Goal: Task Accomplishment & Management: Complete application form

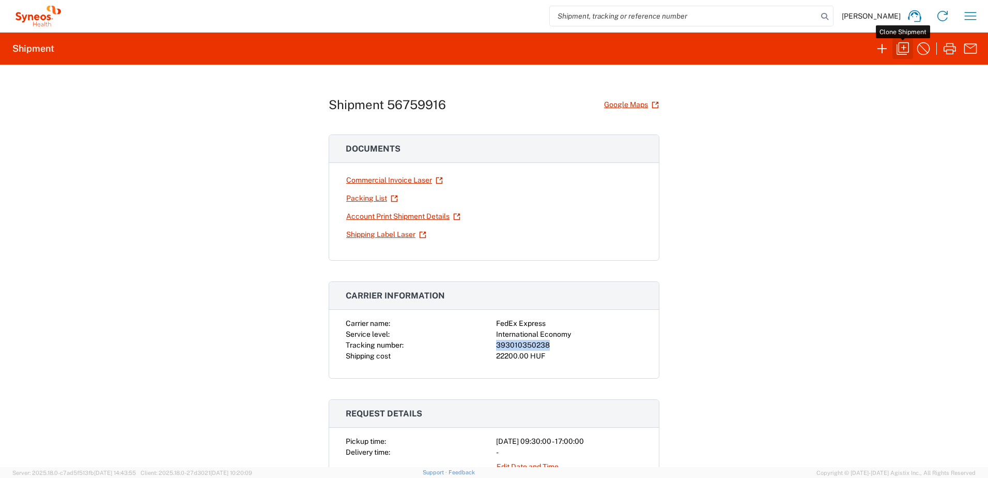
click at [900, 55] on icon "button" at bounding box center [903, 48] width 17 height 17
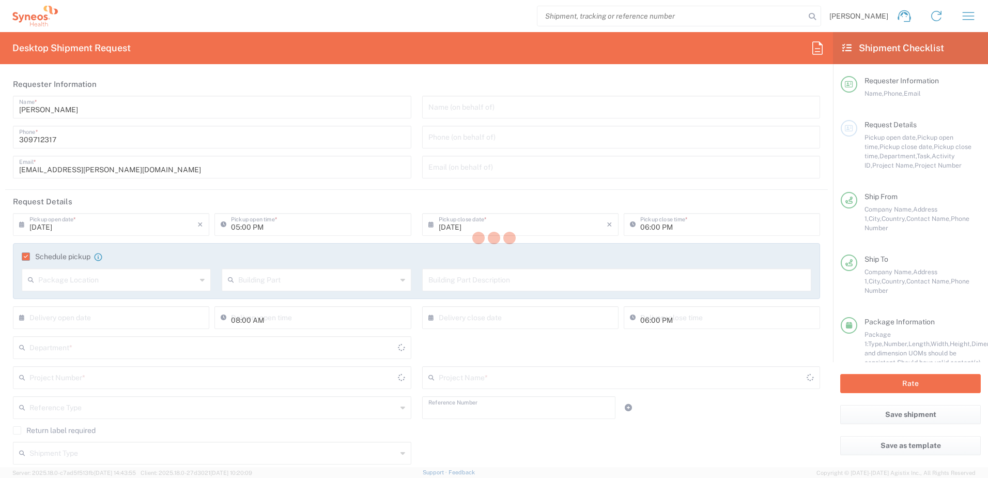
type input "[DATE]"
type input "09:30 AM"
type input "[DATE]"
type input "05:00 PM"
type input "Task"
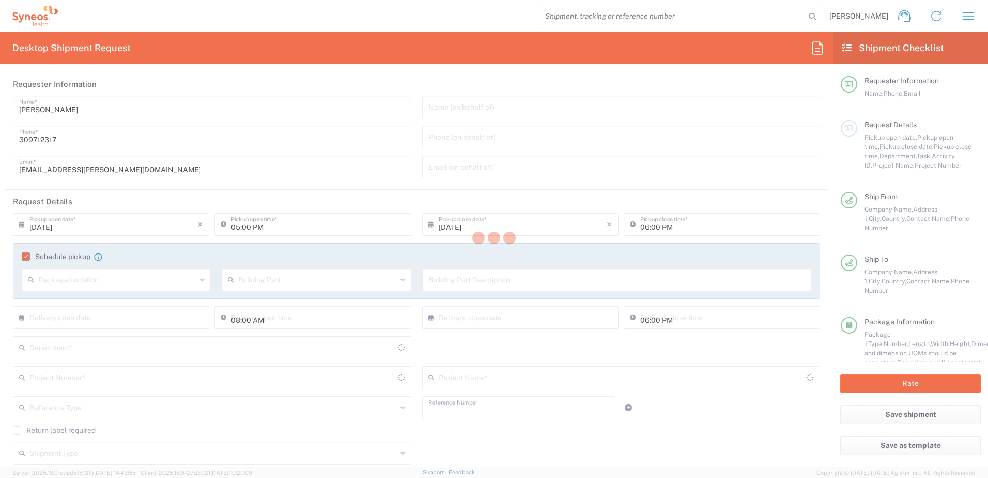
type input "Refresh"
type textarea "[EMAIL_ADDRESS][PERSON_NAME][DOMAIN_NAME], [EMAIL_ADDRESS][DOMAIN_NAME]"
type input "Syneos Health Hungary Kft."
type input "Syneos Health"
type input "Irinyi [PERSON_NAME] 4-20,B building"
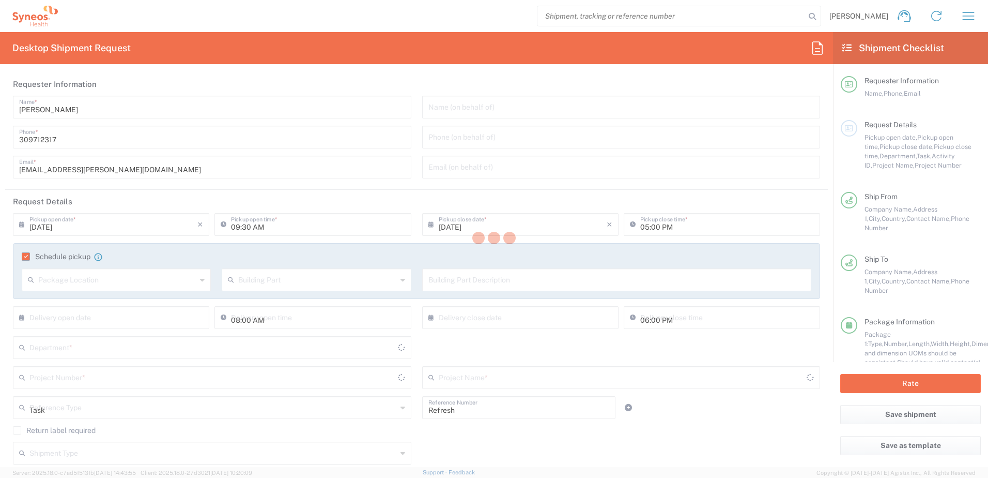
type input "2nd floor"
type input "[GEOGRAPHIC_DATA]"
type input "1117"
type input "[PERSON_NAME]"
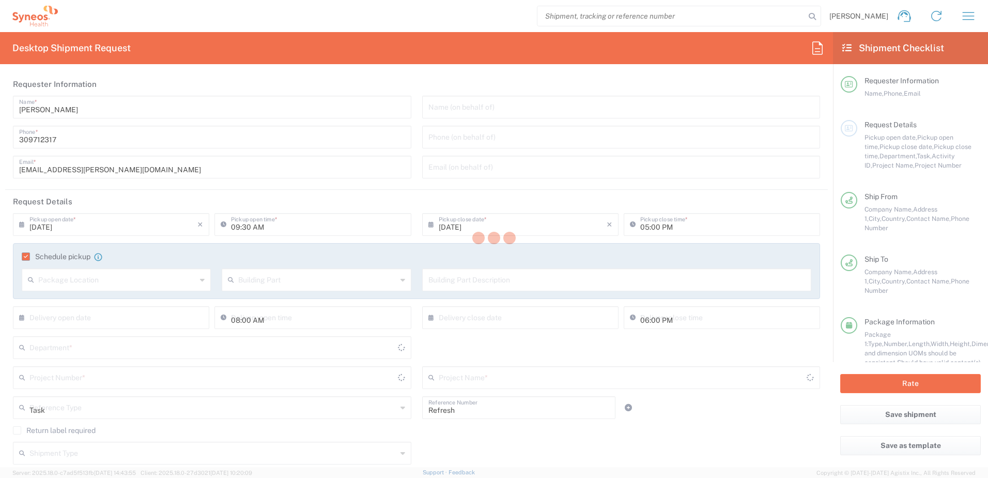
type input "309712317"
type input "[EMAIL_ADDRESS][PERSON_NAME][DOMAIN_NAME]"
type input "BG [PERSON_NAME]"
type input "[PERSON_NAME] N:25, bl. 263"
type input "Sofia"
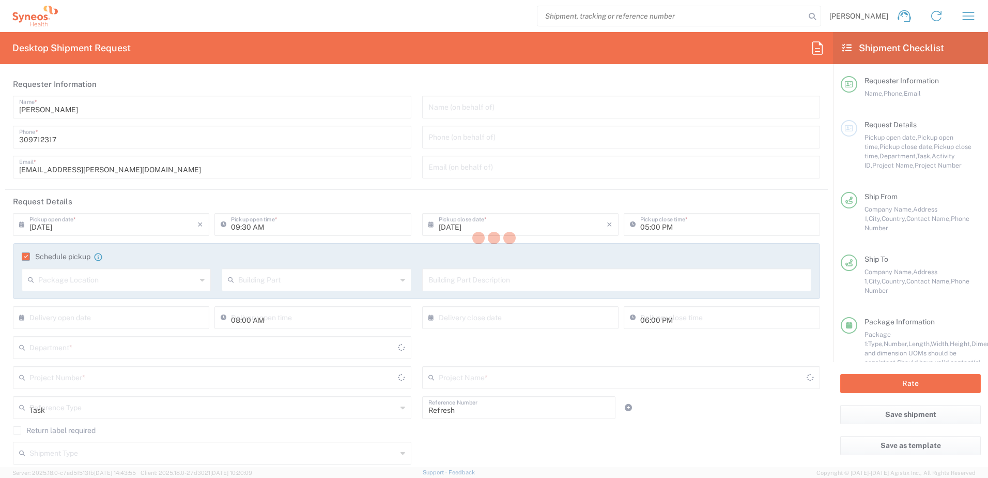
type input "[GEOGRAPHIC_DATA]"
type input "1111"
type input "[PERSON_NAME]"
type input "359882922882"
type input "Sender/Shipper"
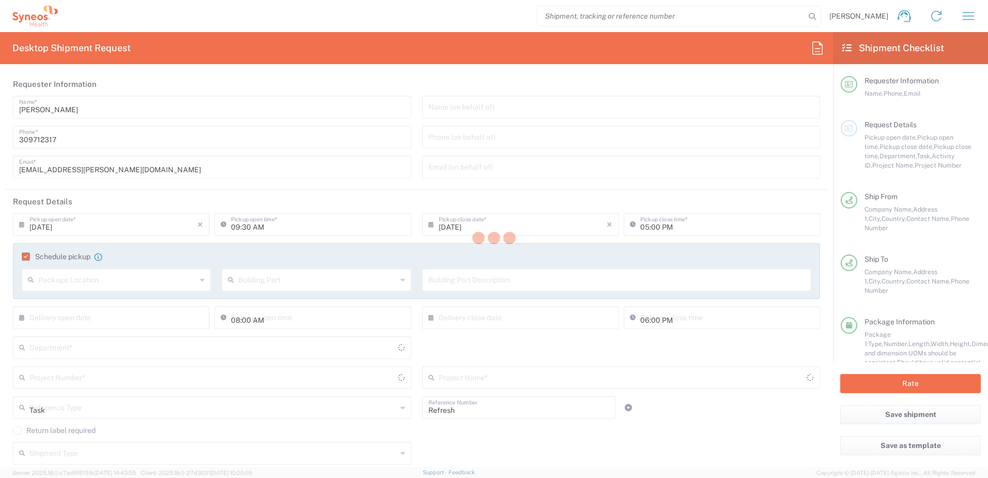
type input "Repair/Warranty"
type input "Sender/Shipper"
type input "Delivery Duty Paid"
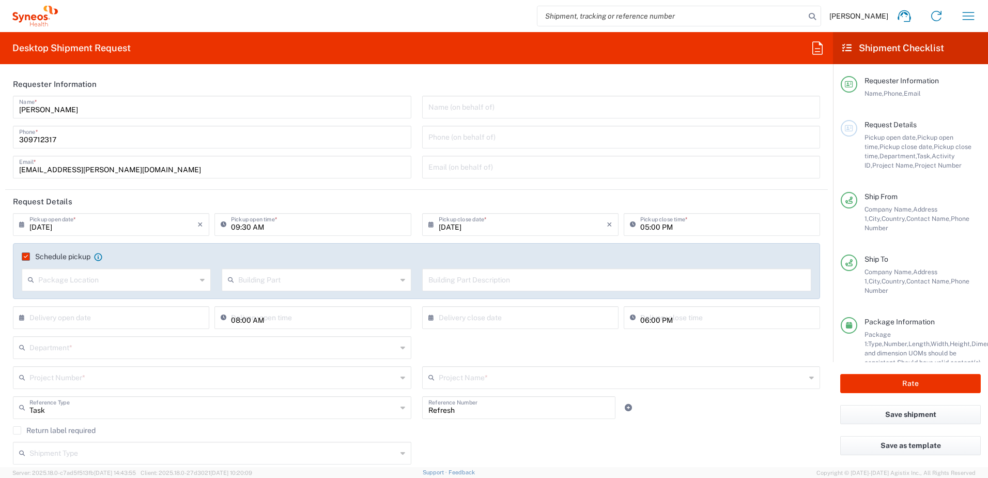
type input "Your Packaging"
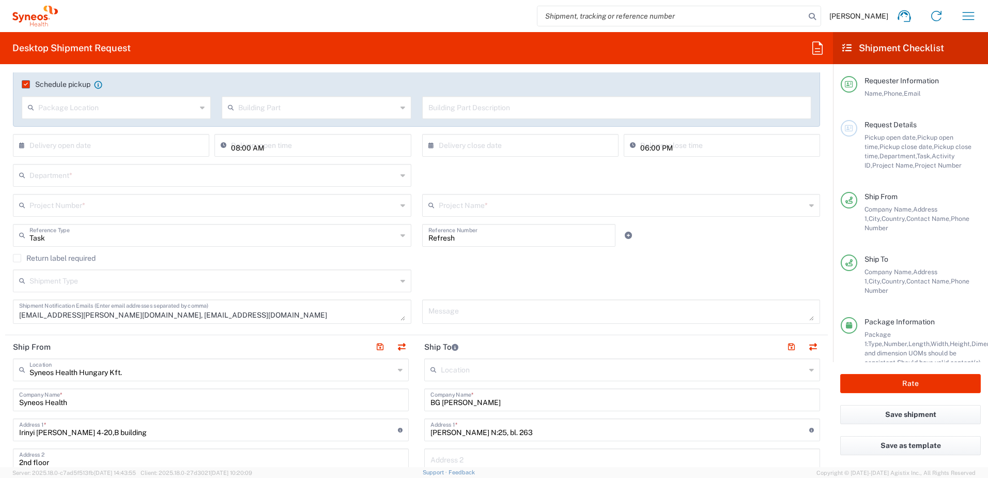
scroll to position [345, 0]
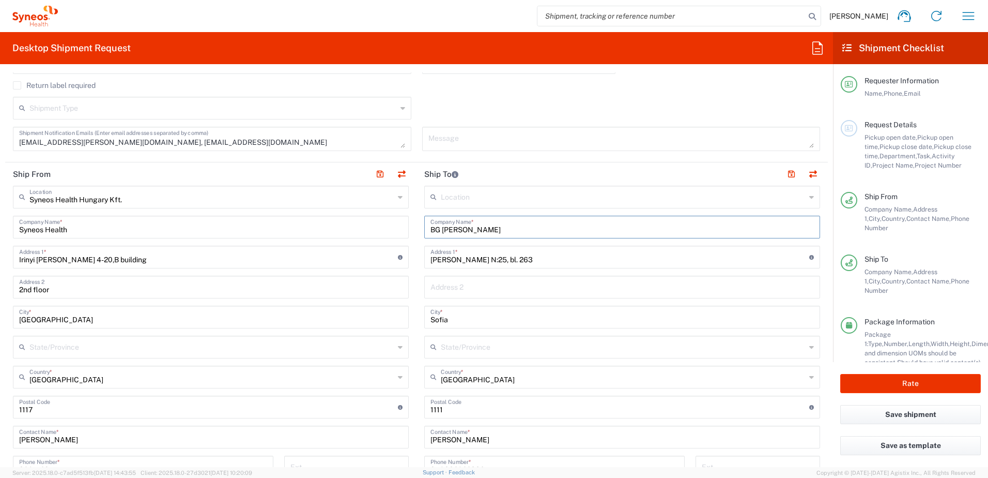
drag, startPoint x: 502, startPoint y: 229, endPoint x: 438, endPoint y: 230, distance: 64.1
click at [438, 230] on input "BG [PERSON_NAME]" at bounding box center [621, 226] width 383 height 18
paste input "Rumen Nayd"
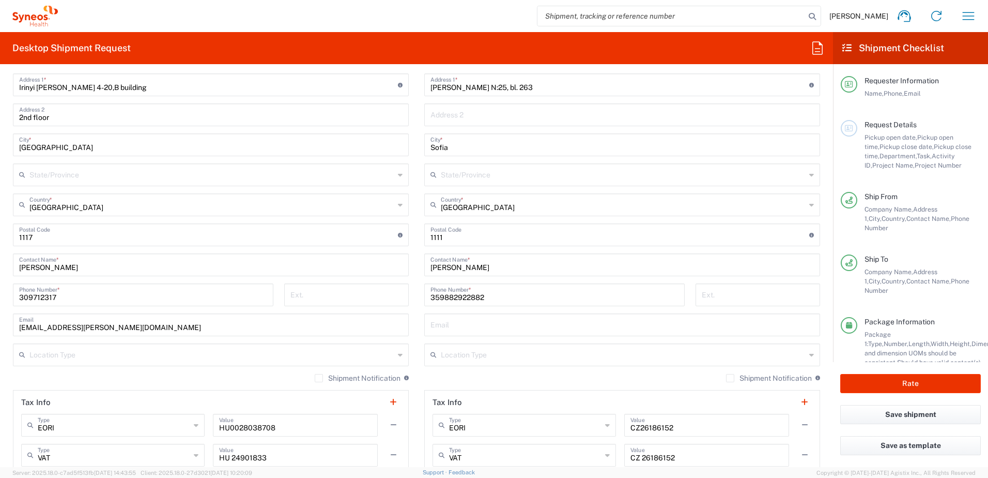
type input "BG [PERSON_NAME]"
drag, startPoint x: 500, startPoint y: 267, endPoint x: 412, endPoint y: 271, distance: 88.5
click at [417, 270] on main "Location [PERSON_NAME] LLC-[GEOGRAPHIC_DATA] [GEOGRAPHIC_DATA] [GEOGRAPHIC_DATA…" at bounding box center [622, 260] width 411 height 494
paste input "Rumen Nayd"
type input "[PERSON_NAME]"
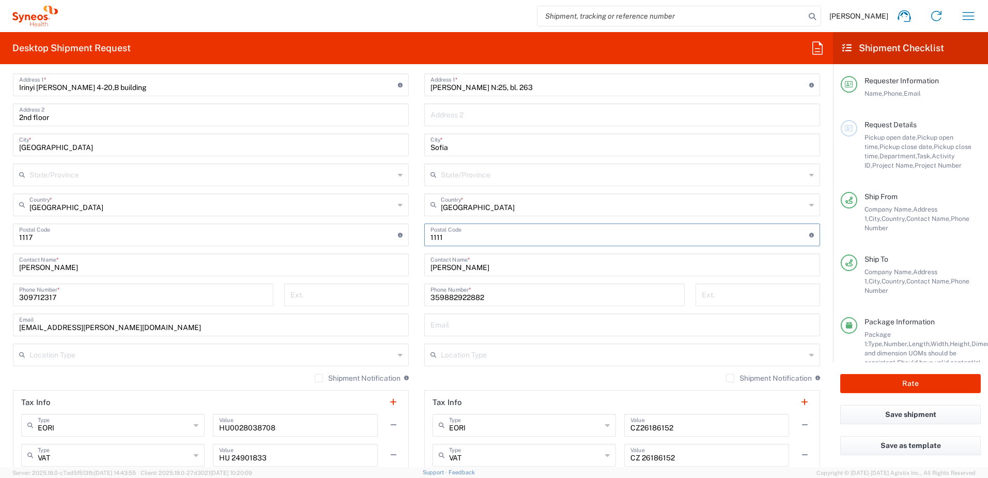
drag, startPoint x: 444, startPoint y: 238, endPoint x: 416, endPoint y: 239, distance: 27.9
click at [417, 239] on main "Location [PERSON_NAME] LLC-[GEOGRAPHIC_DATA] [GEOGRAPHIC_DATA] [GEOGRAPHIC_DATA…" at bounding box center [622, 260] width 411 height 494
type input "1434"
drag, startPoint x: 483, startPoint y: 87, endPoint x: 404, endPoint y: 87, distance: 79.1
click at [404, 87] on div "Ship From Syneos Health [GEOGRAPHIC_DATA] Kft. Location Syneos Health [GEOGRAPH…" at bounding box center [416, 250] width 823 height 521
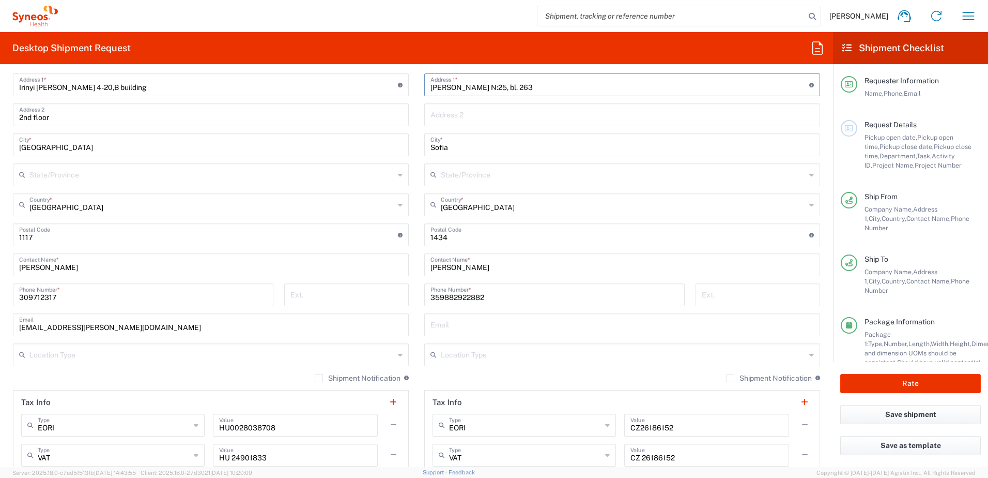
paste input "Pryaka Polyana 8,"
type input "Pryaka Polyana 8,"
drag, startPoint x: 460, startPoint y: 300, endPoint x: 397, endPoint y: 302, distance: 63.1
click at [392, 300] on div "Ship From Syneos Health [GEOGRAPHIC_DATA] Kft. Location Syneos Health [GEOGRAPH…" at bounding box center [416, 250] width 823 height 521
paste input "898 75 45 06"
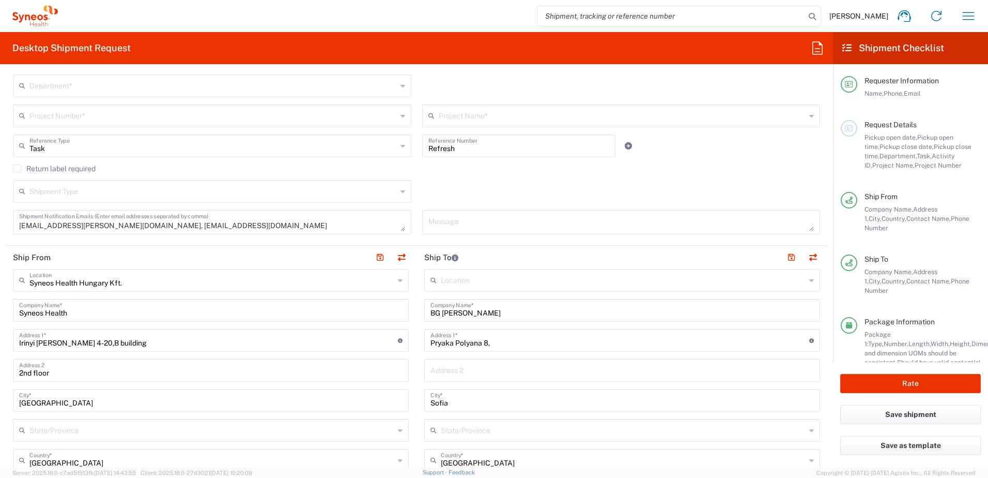
scroll to position [172, 0]
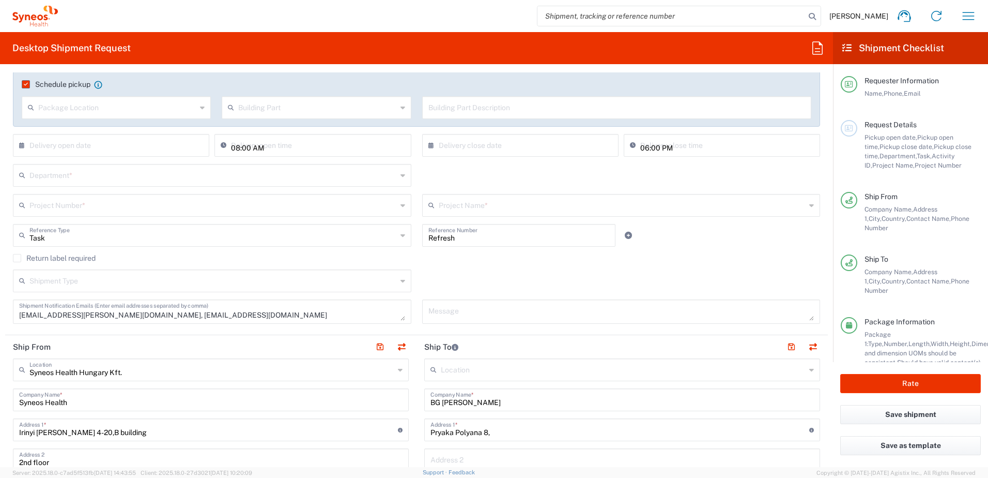
type input "359 898 75 45 06"
click at [150, 180] on input "text" at bounding box center [212, 174] width 367 height 18
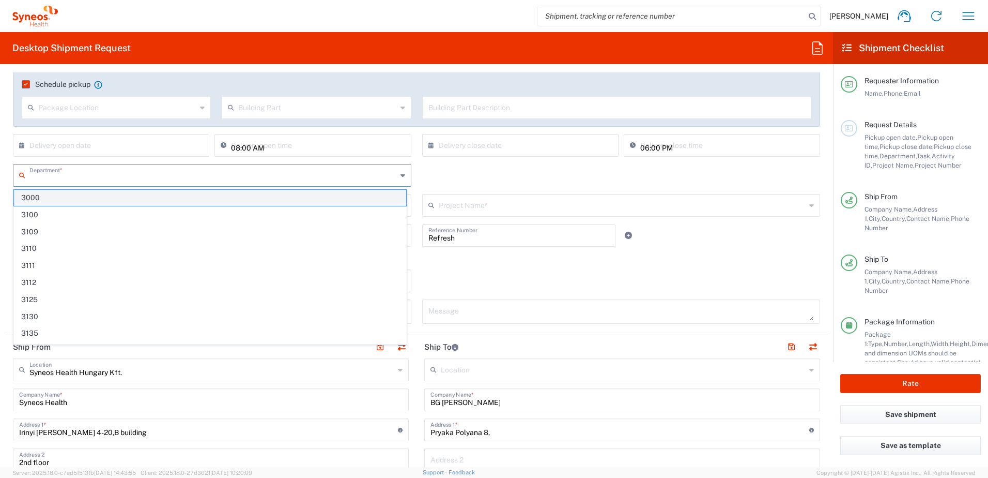
paste input "4510"
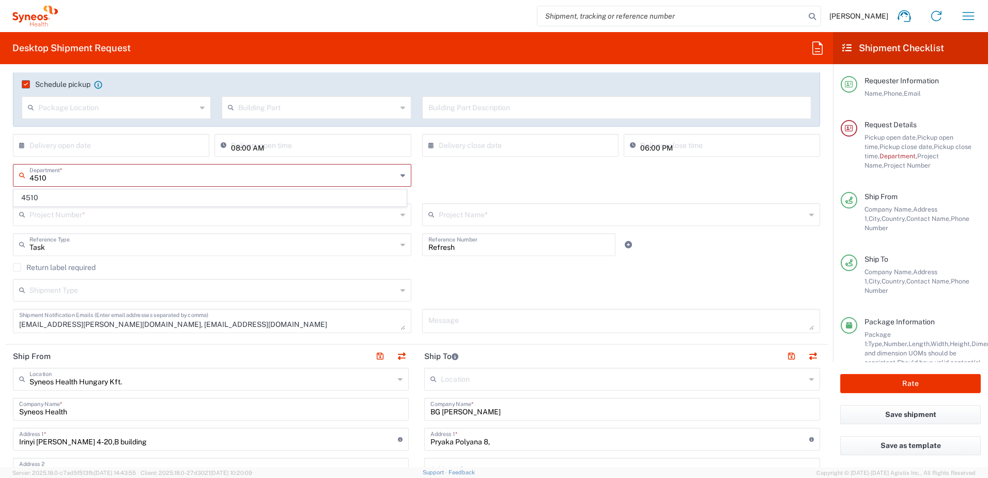
type input "4510"
click at [169, 196] on span "4510" at bounding box center [210, 198] width 392 height 16
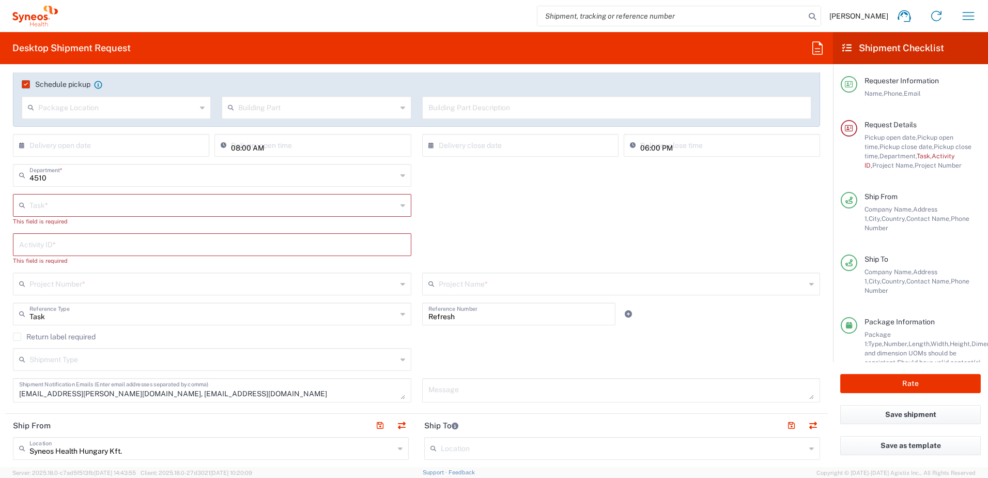
click at [169, 205] on input "text" at bounding box center [212, 204] width 367 height 18
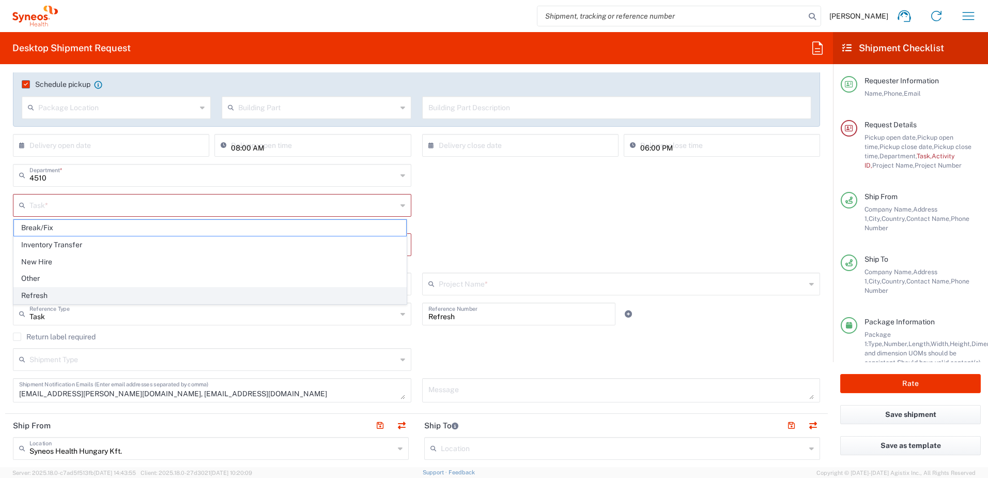
click at [136, 293] on span "Refresh" at bounding box center [210, 295] width 392 height 16
type input "Refresh"
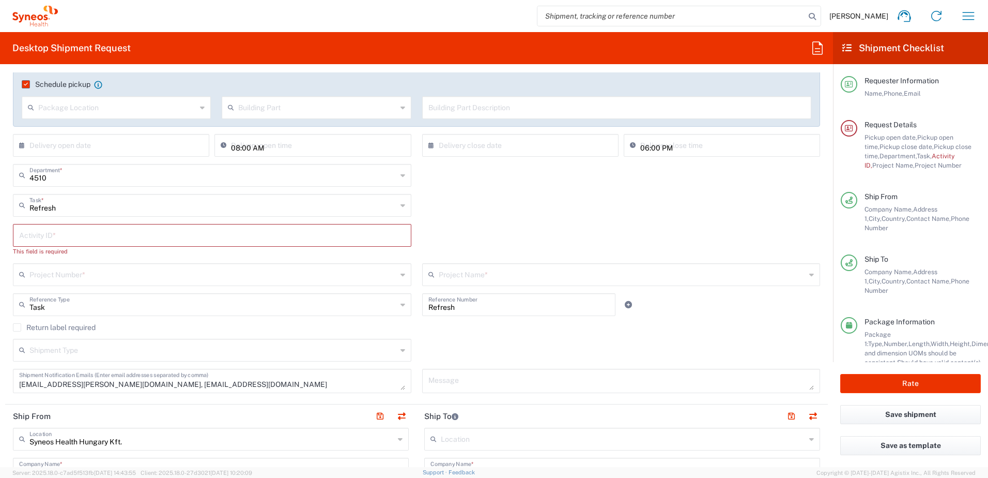
click at [266, 241] on input "text" at bounding box center [212, 234] width 386 height 18
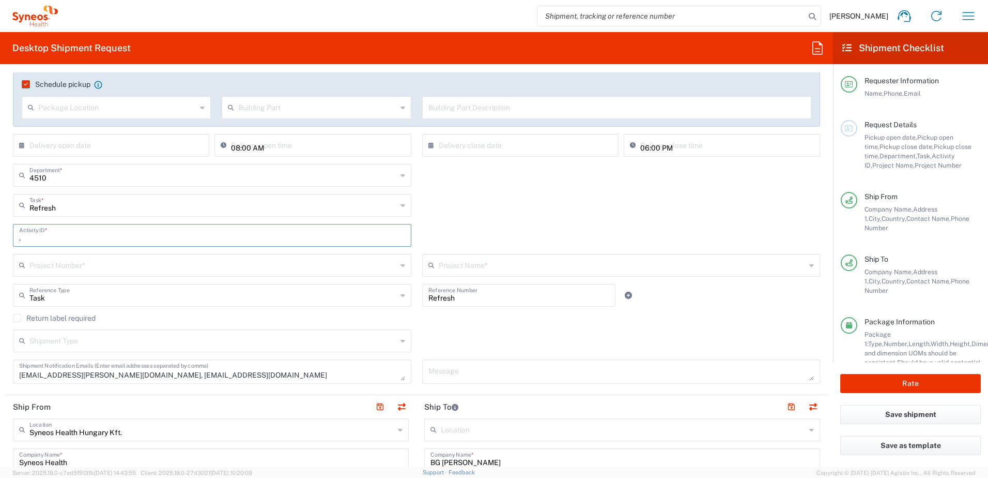
type input "."
click at [265, 261] on input "text" at bounding box center [212, 264] width 367 height 18
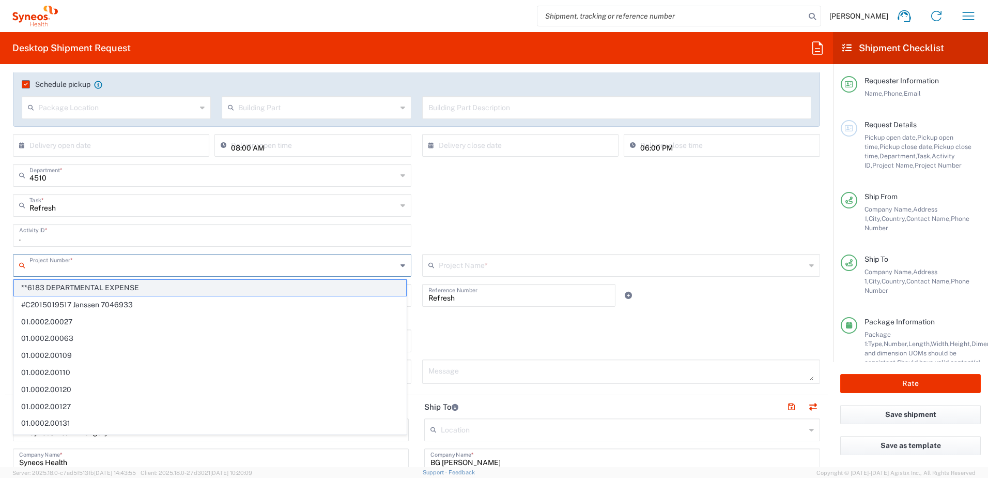
click at [259, 281] on span "**6183 DEPARTMENTAL EXPENSE" at bounding box center [210, 288] width 392 height 16
type input "**6183 DEPARTMENTAL EXPENSE"
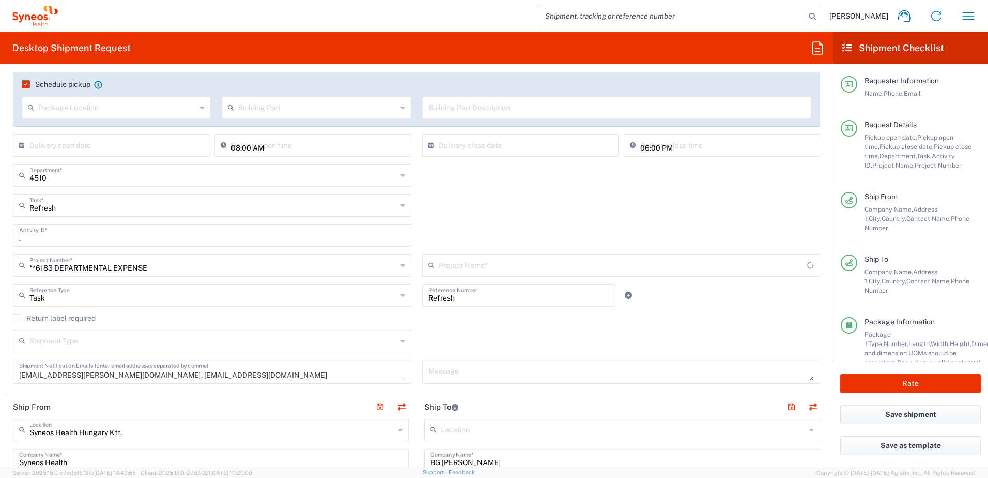
type input "6183"
drag, startPoint x: 456, startPoint y: 295, endPoint x: 395, endPoint y: 297, distance: 60.5
click at [397, 296] on div "Task Reference Type Task Account Type Activity ID Airline Appointment Number AS…" at bounding box center [417, 299] width 818 height 30
paste input "SCTASK2708378"
type input "SCTASK2708378"
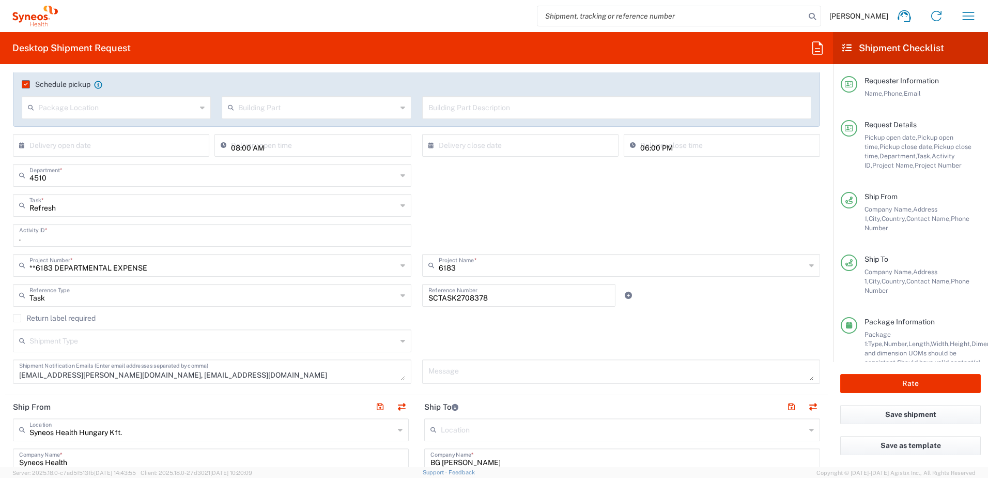
click at [444, 197] on div "Refresh Task * Break/Fix Inventory Transfer New Hire Other Refresh" at bounding box center [417, 209] width 818 height 30
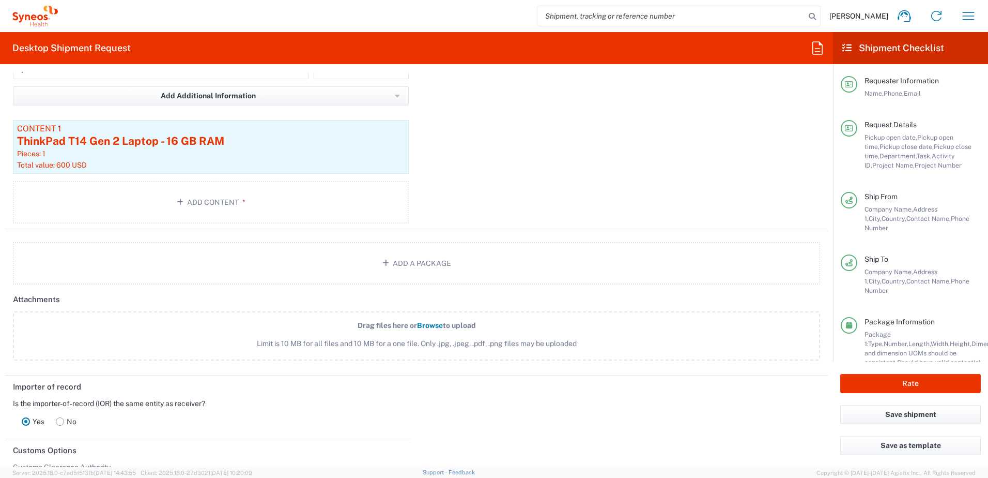
scroll to position [1206, 0]
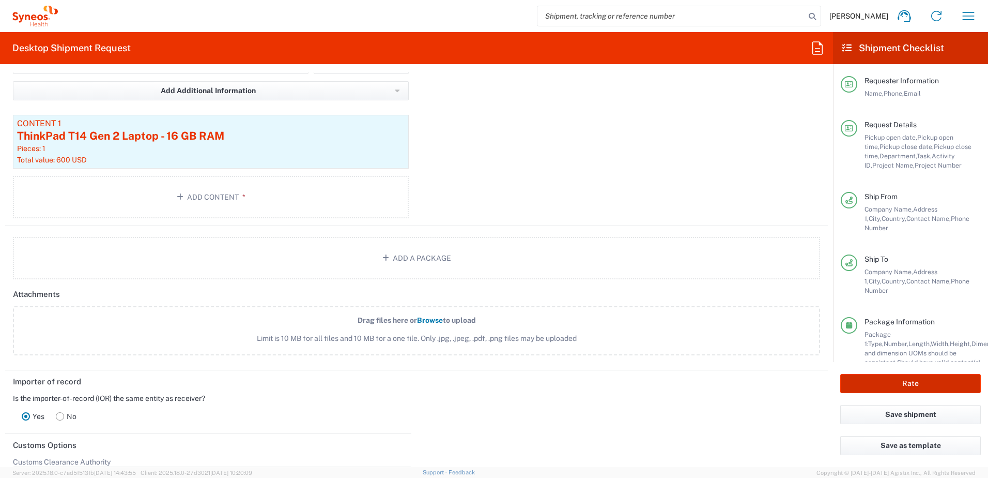
click at [905, 382] on button "Rate" at bounding box center [910, 383] width 141 height 19
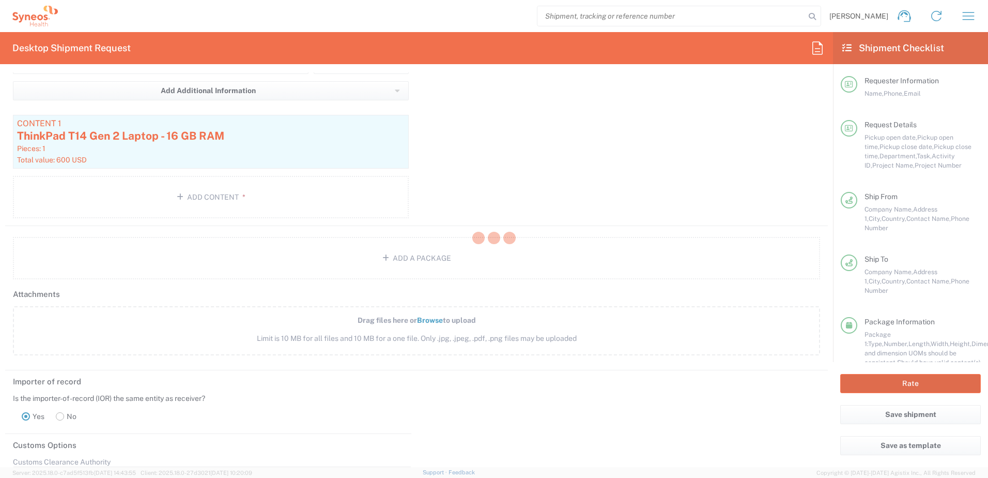
type input "**6183 DEPARTMENTAL EXPENSE"
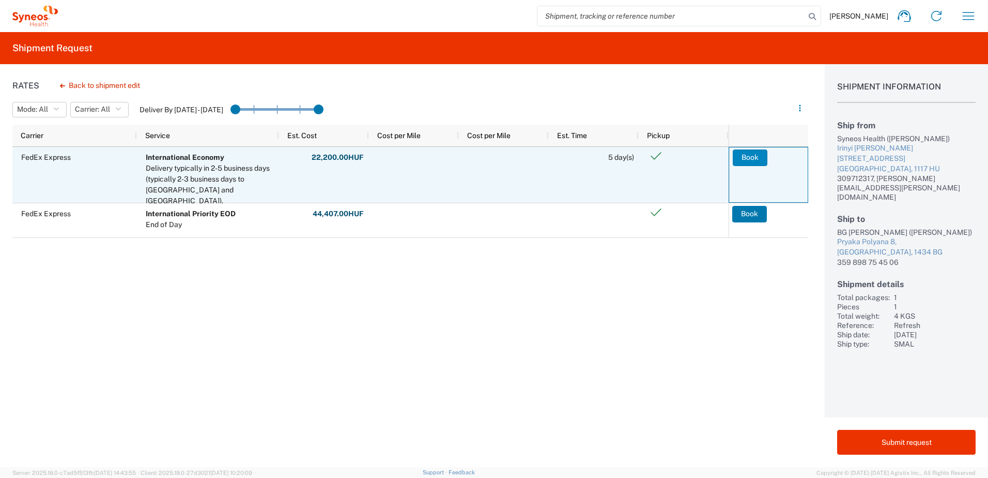
click at [759, 156] on button "Book" at bounding box center [750, 157] width 35 height 17
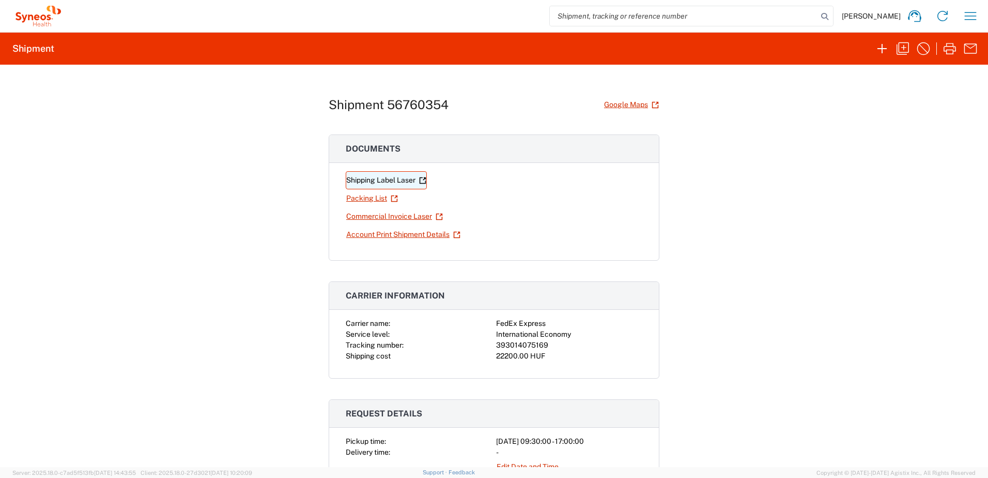
click at [387, 179] on link "Shipping Label Laser" at bounding box center [386, 180] width 81 height 18
drag, startPoint x: 549, startPoint y: 343, endPoint x: 494, endPoint y: 347, distance: 55.5
click at [496, 347] on div "393014075169" at bounding box center [569, 345] width 146 height 11
copy div "393014075169"
